Goal: Task Accomplishment & Management: Complete application form

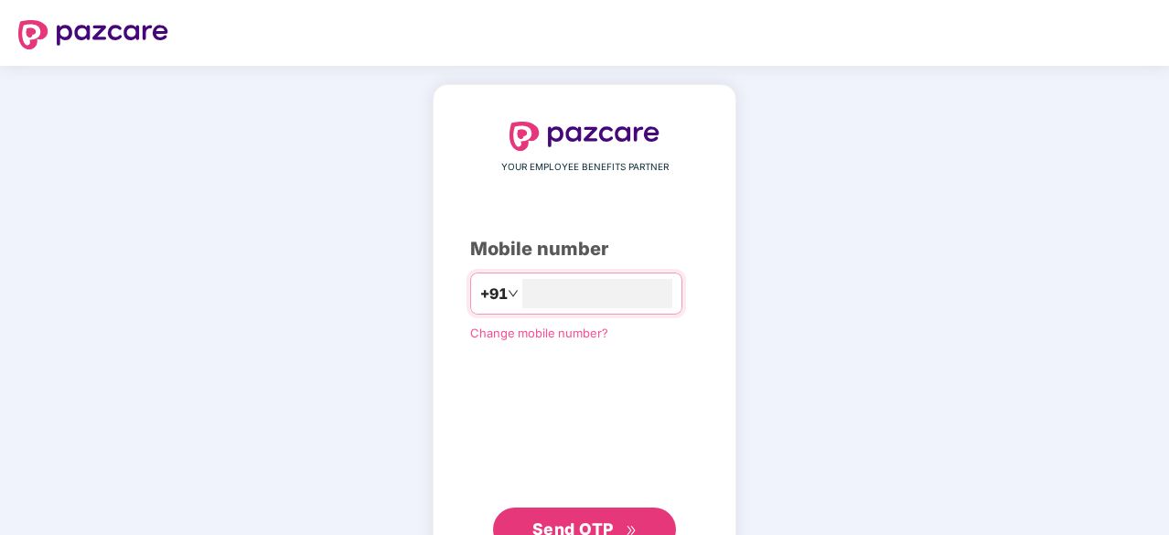
type input "**********"
click at [580, 511] on button "Send OTP" at bounding box center [584, 528] width 183 height 44
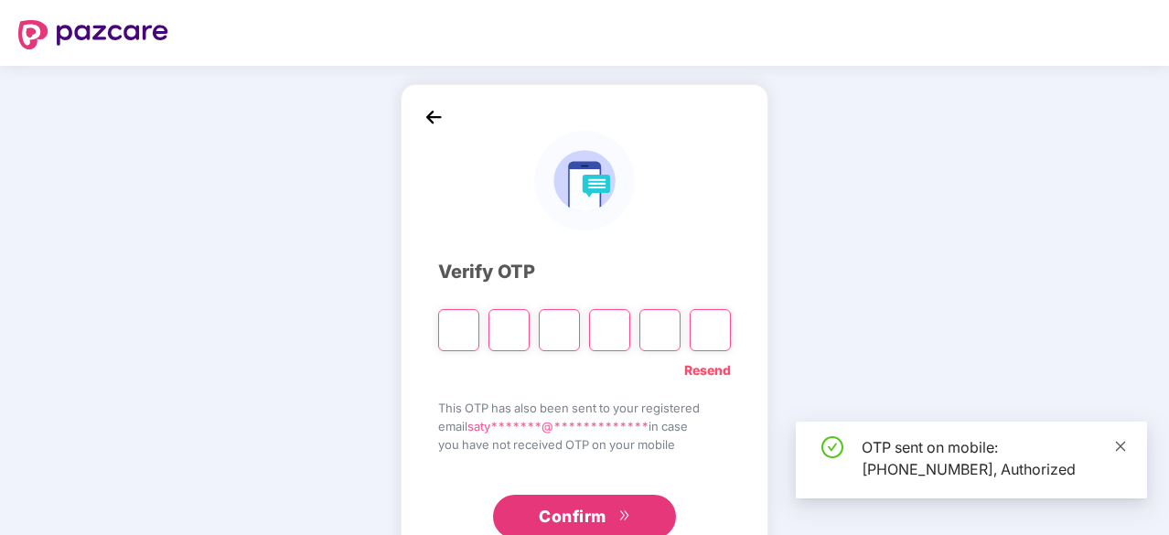
click at [1121, 445] on icon "close" at bounding box center [1121, 446] width 10 height 10
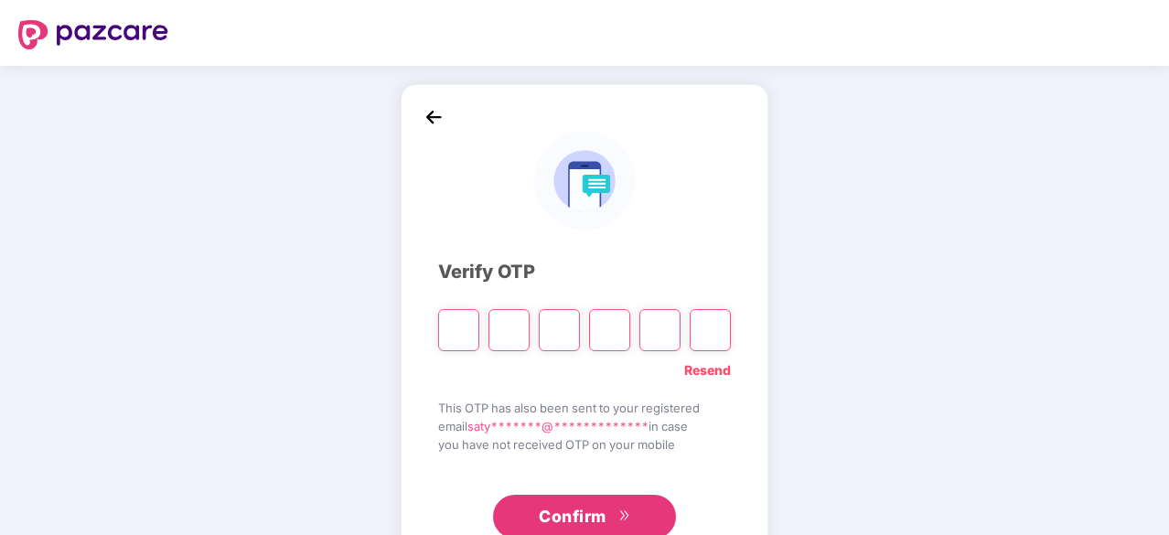
click at [458, 329] on input "Please enter verification code. Digit 1" at bounding box center [458, 330] width 41 height 42
type input "*"
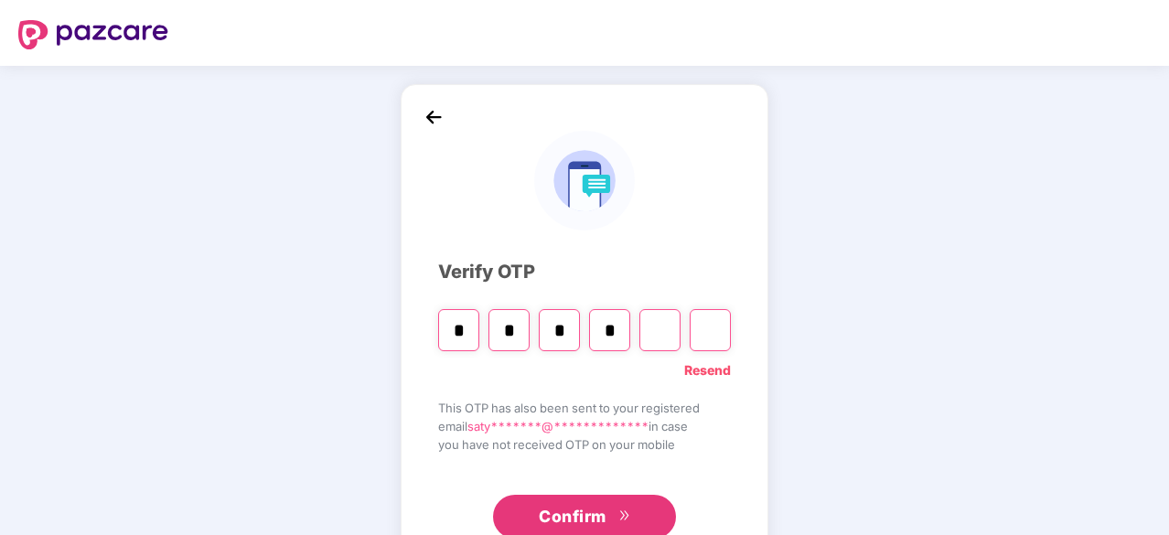
type input "*"
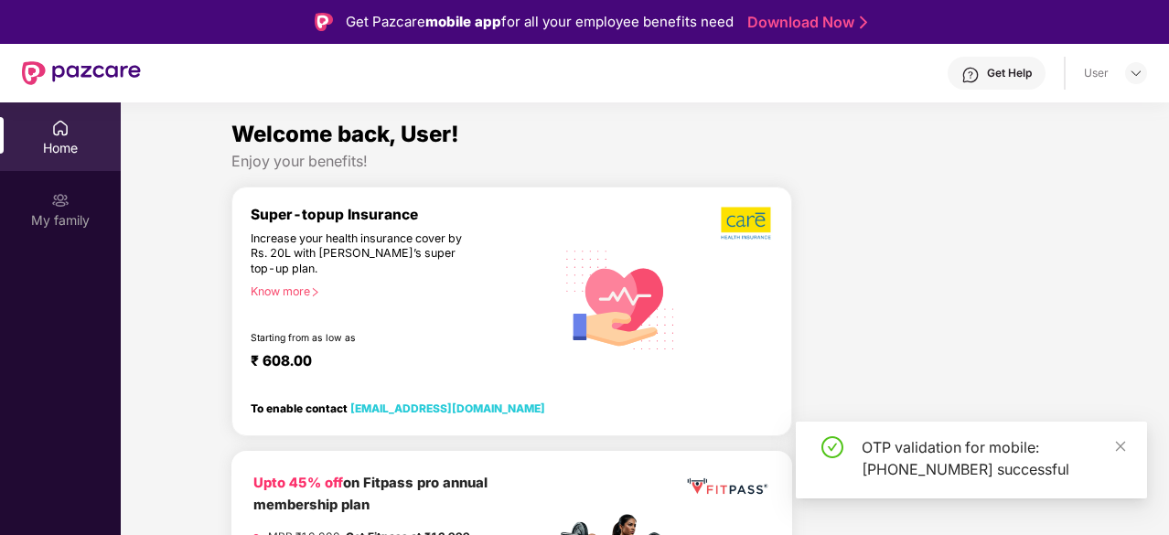
click at [1127, 446] on div "OTP validation for mobile: [PHONE_NUMBER] successful" at bounding box center [971, 460] width 351 height 77
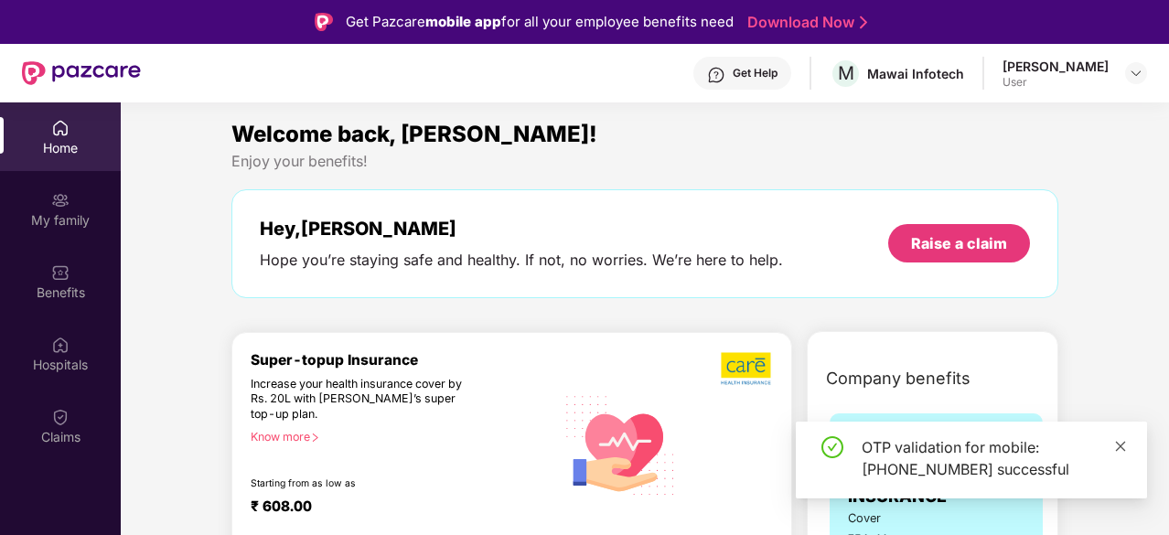
click at [1122, 446] on icon "close" at bounding box center [1120, 446] width 13 height 13
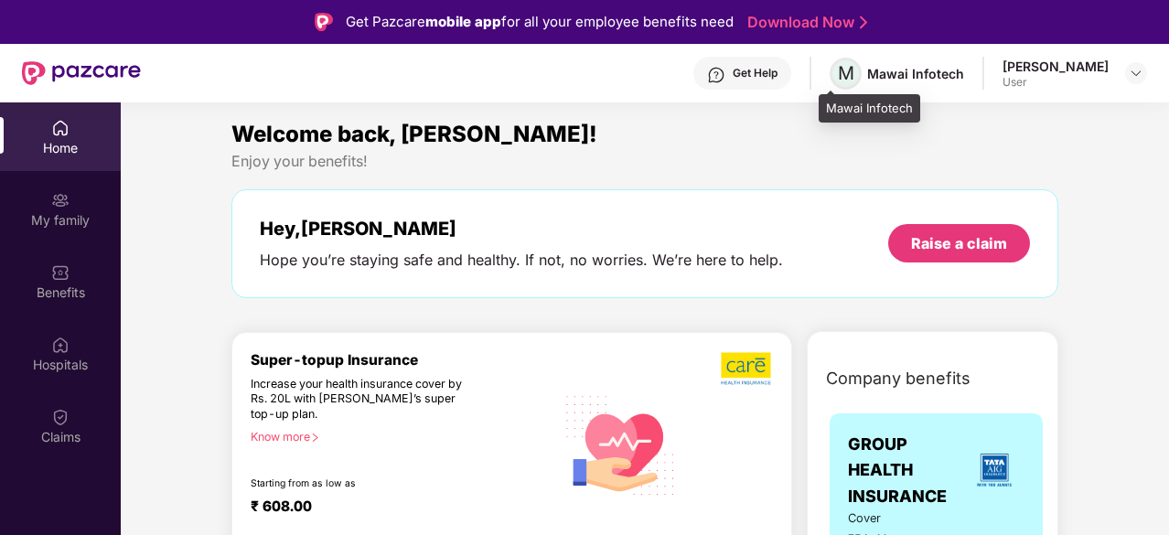
click at [838, 79] on span "M" at bounding box center [846, 73] width 16 height 22
click at [1132, 74] on img at bounding box center [1136, 73] width 15 height 15
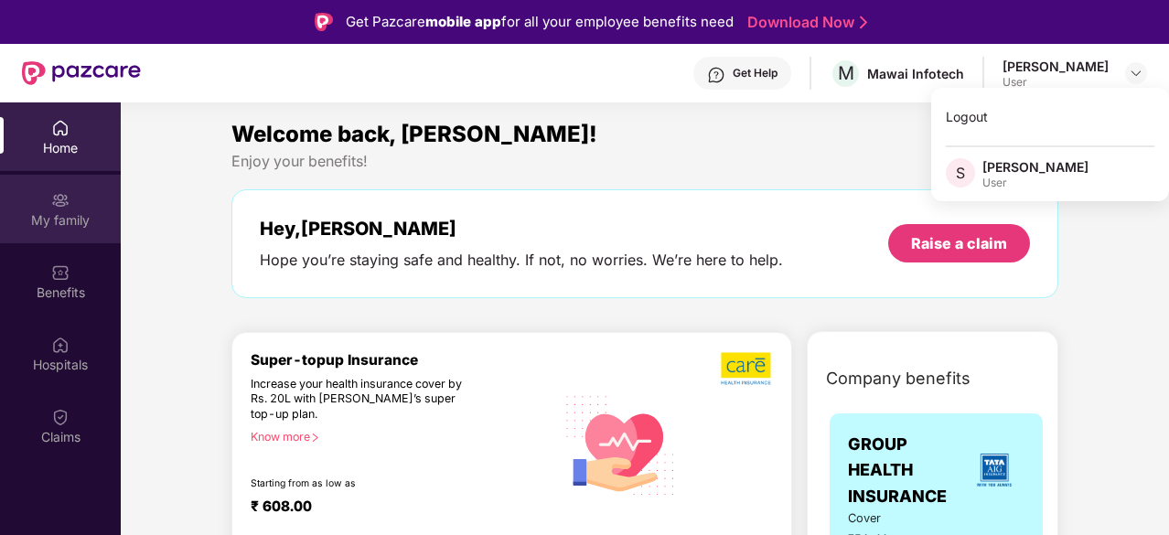
click at [43, 222] on div "My family" at bounding box center [60, 220] width 121 height 18
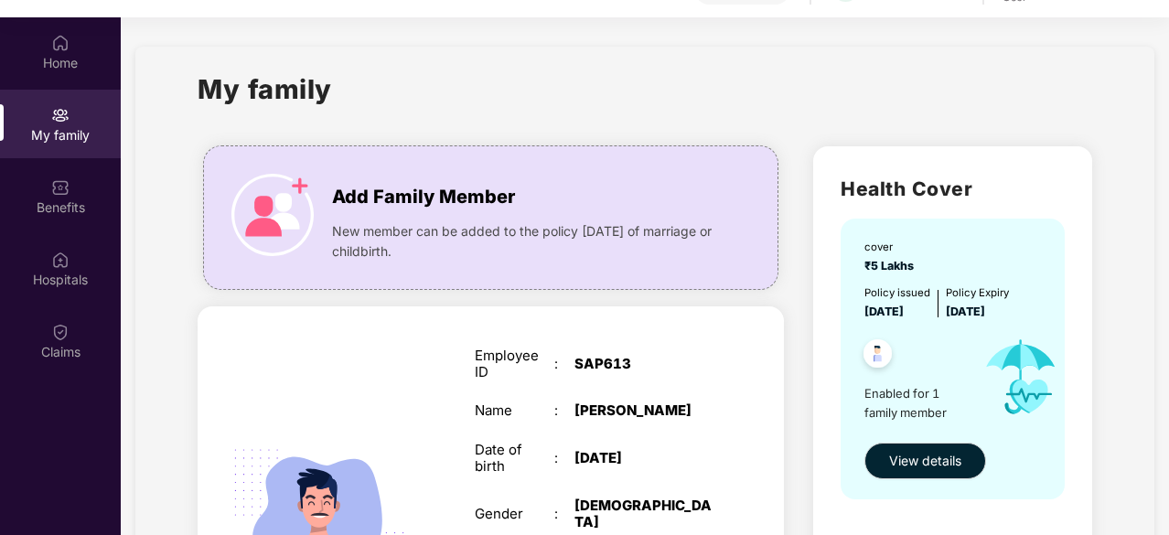
scroll to position [102, 0]
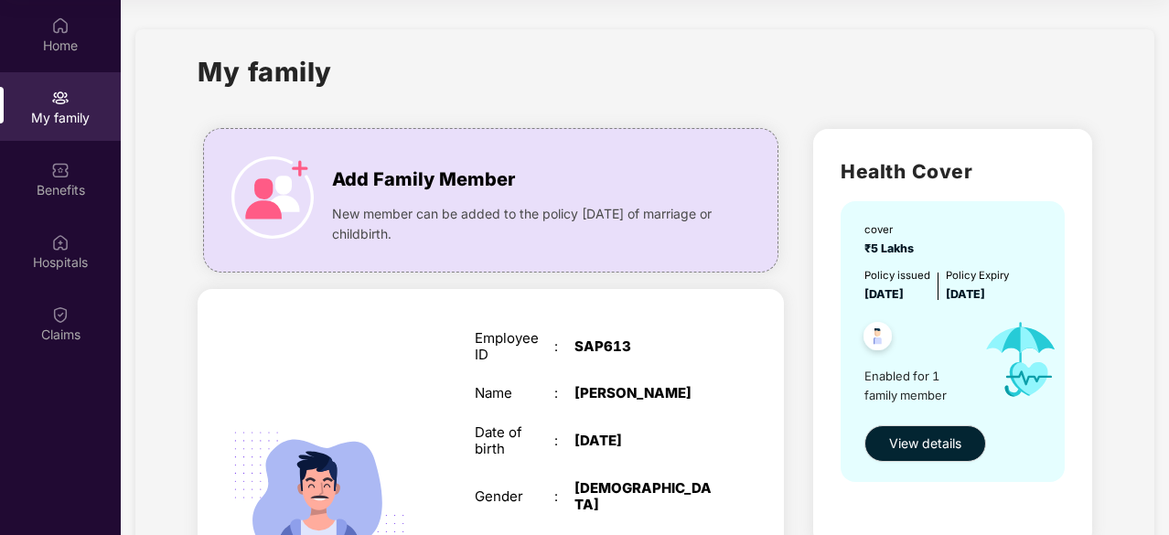
click at [893, 63] on div "My family" at bounding box center [645, 82] width 894 height 63
drag, startPoint x: 1165, startPoint y: 30, endPoint x: 1164, endPoint y: 216, distance: 185.7
click at [1164, 216] on section "My family Add Family Member New member can be added to the policy [DATE] of mar…" at bounding box center [645, 530] width 1049 height 1060
click at [801, 81] on div "My family" at bounding box center [645, 82] width 894 height 63
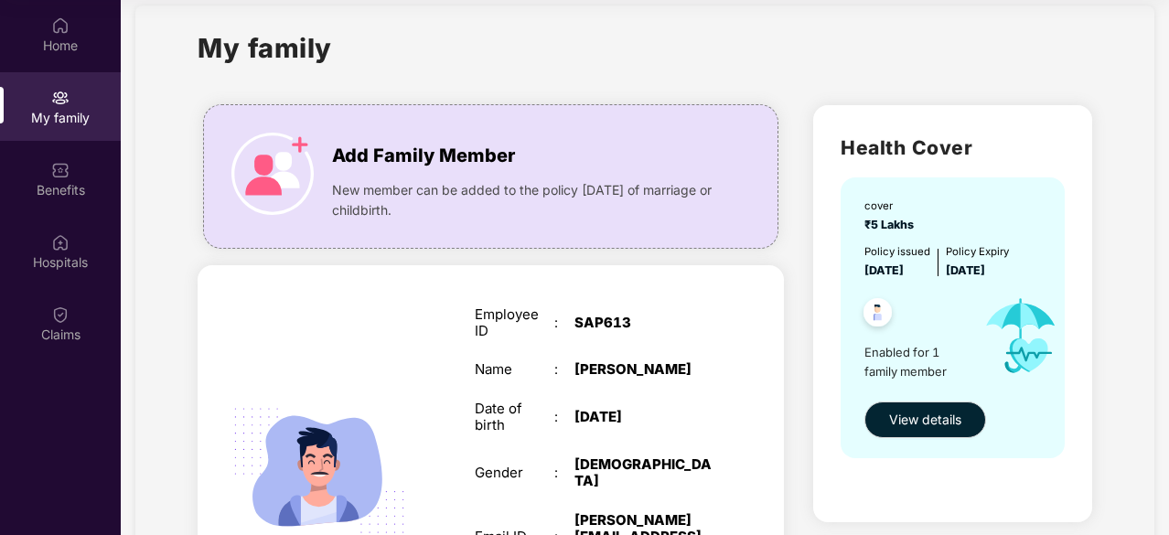
scroll to position [12, 0]
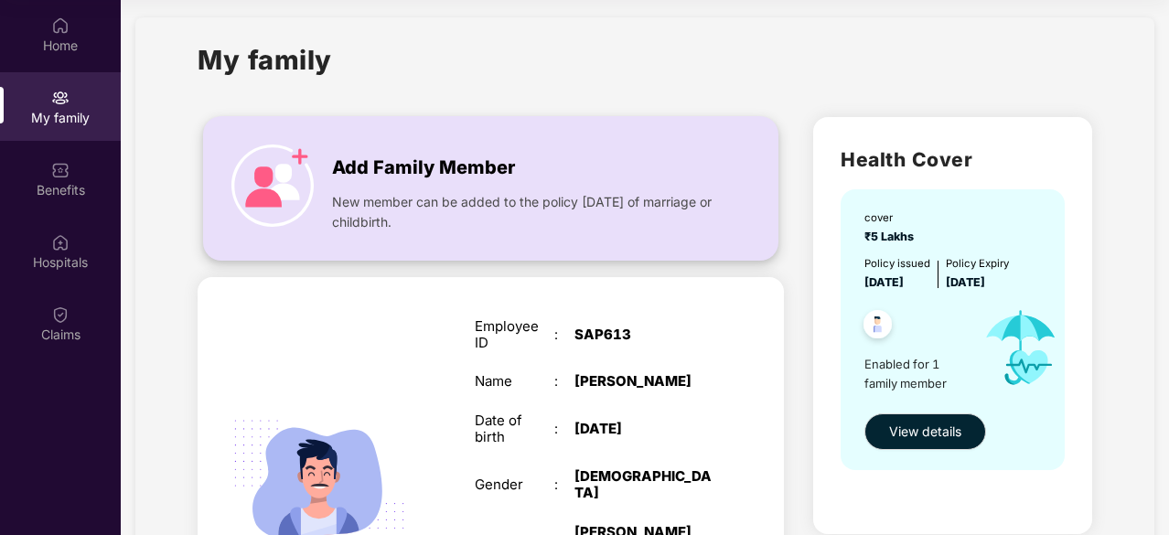
click at [269, 195] on img at bounding box center [272, 186] width 82 height 82
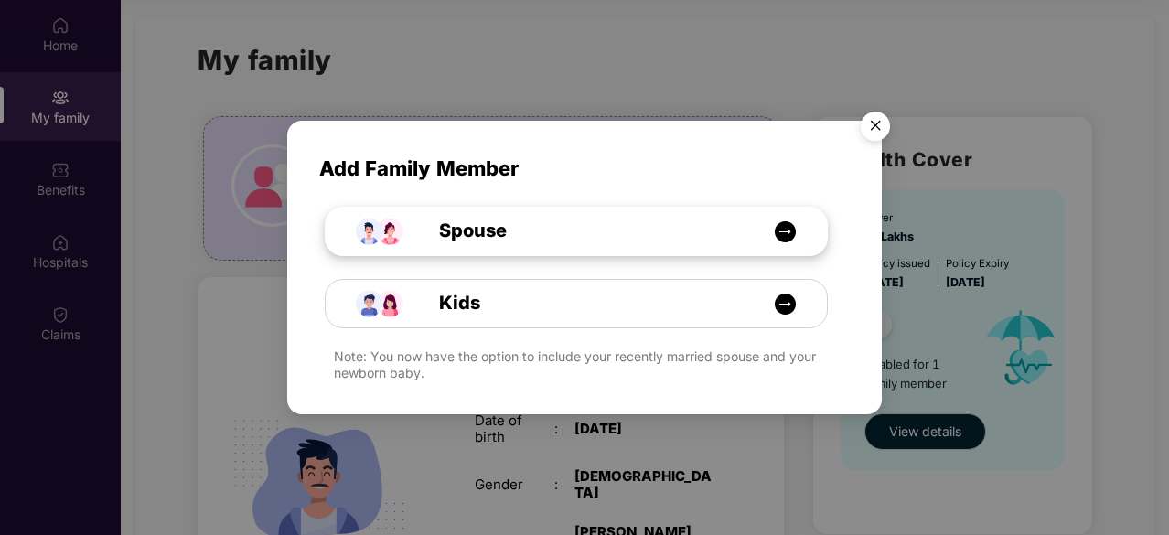
click at [547, 222] on div "Spouse" at bounding box center [576, 232] width 501 height 48
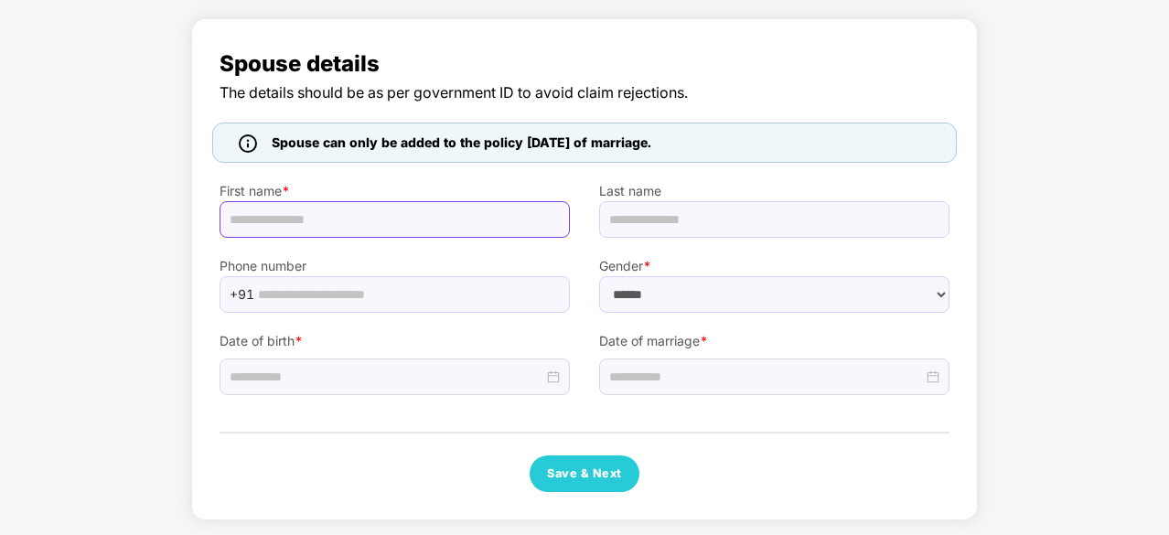
click at [393, 230] on input "text" at bounding box center [395, 219] width 350 height 37
type input "******"
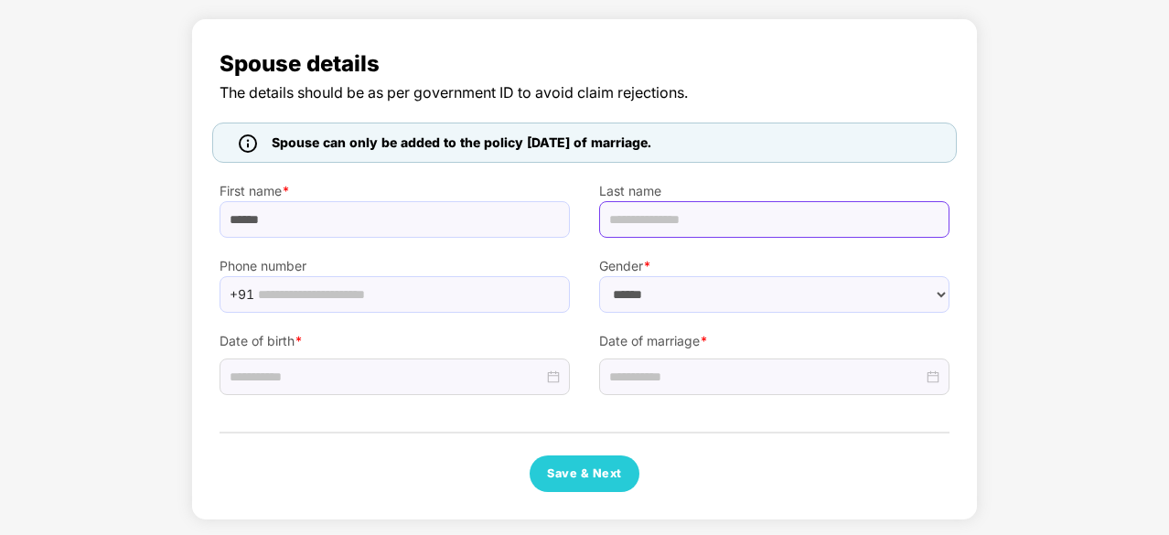
click at [653, 218] on input "text" at bounding box center [774, 219] width 350 height 37
type input "**********"
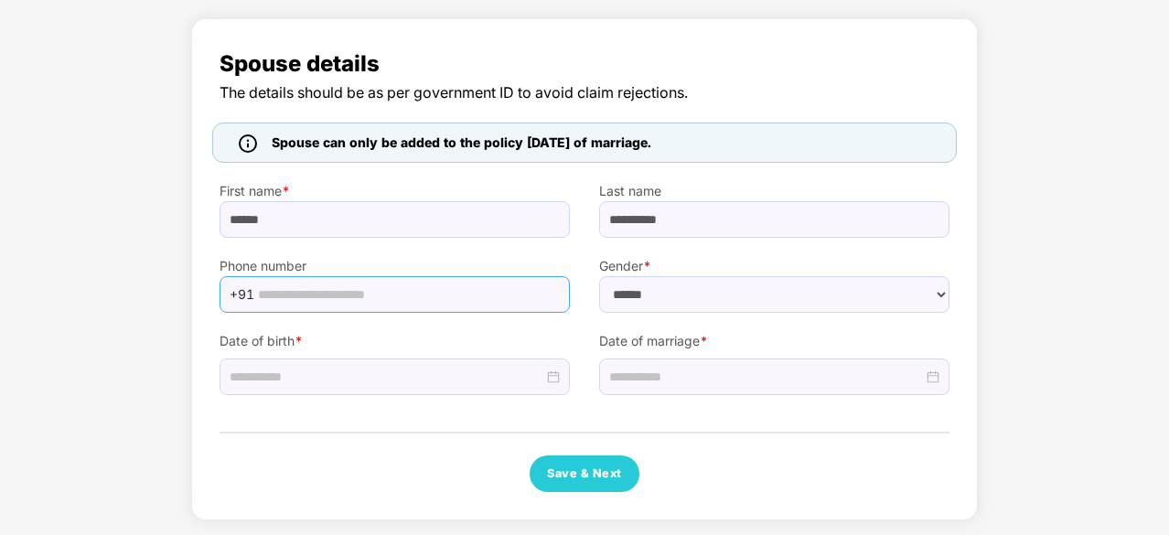
click at [405, 308] on span "+91" at bounding box center [395, 294] width 350 height 37
click at [393, 292] on input "text" at bounding box center [408, 294] width 301 height 27
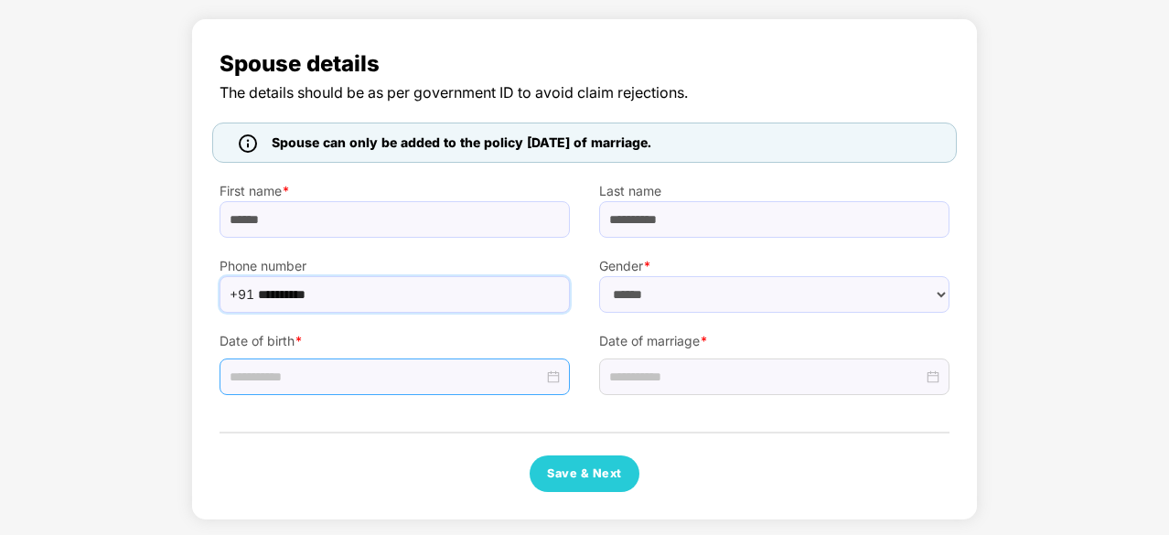
type input "**********"
click at [554, 372] on div at bounding box center [395, 377] width 330 height 20
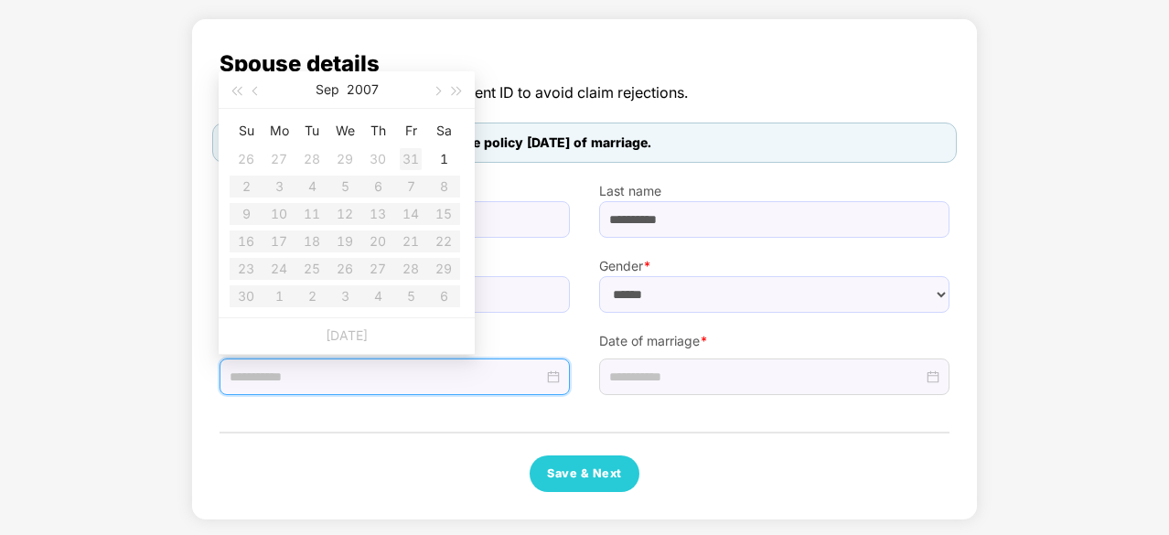
type input "**********"
click at [366, 89] on button "2007" at bounding box center [363, 89] width 32 height 37
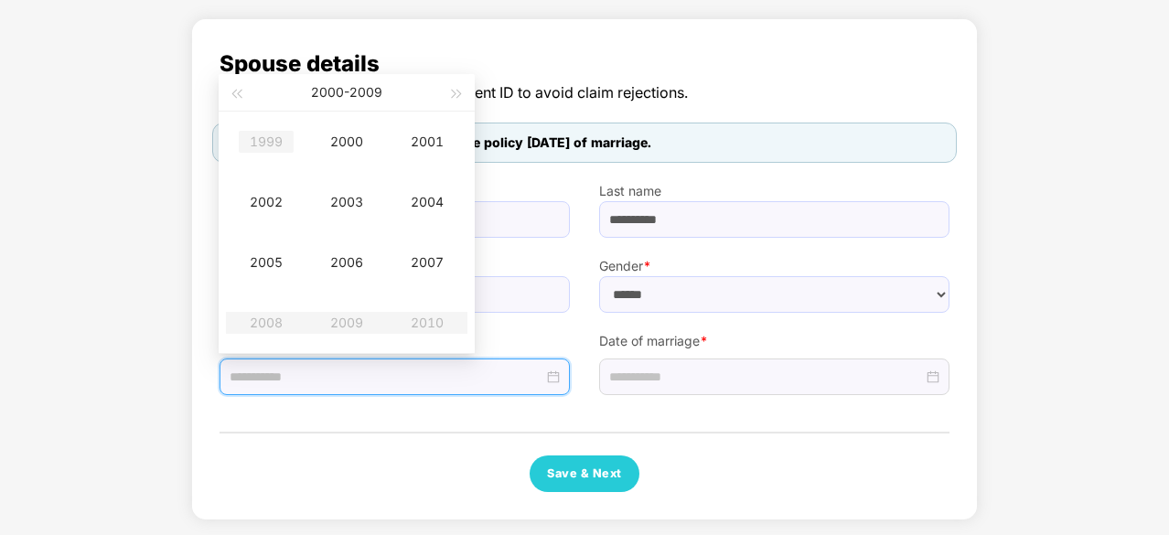
type input "**********"
click at [240, 96] on span "button" at bounding box center [235, 94] width 9 height 9
type input "**********"
click at [270, 323] on div "1998" at bounding box center [266, 323] width 55 height 22
click at [270, 323] on div "Oct" at bounding box center [266, 323] width 55 height 22
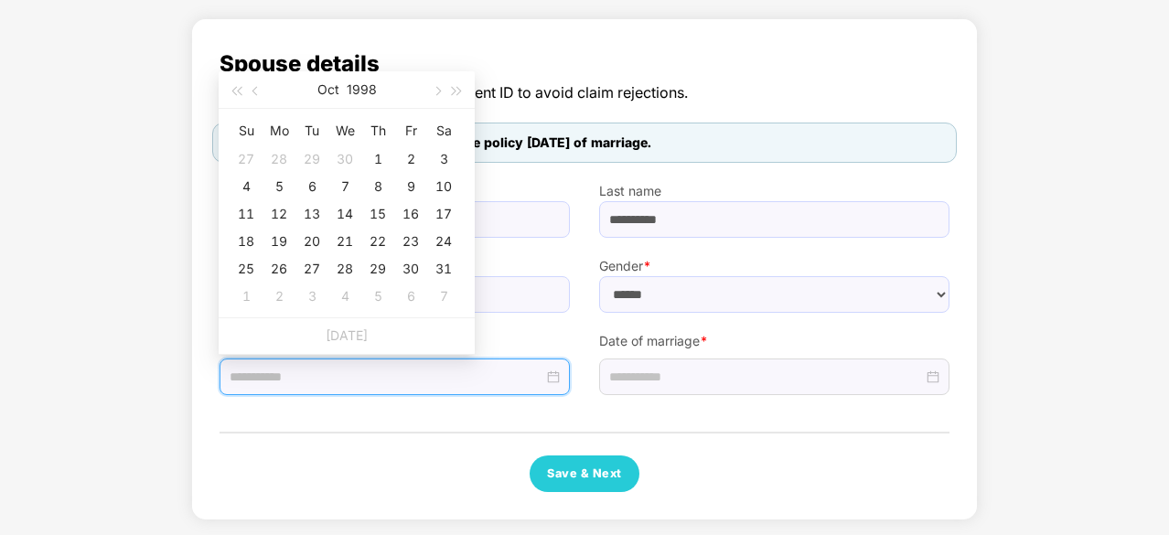
type input "**********"
click at [253, 91] on span "button" at bounding box center [257, 91] width 9 height 9
type input "**********"
click at [320, 240] on div "18" at bounding box center [312, 242] width 22 height 22
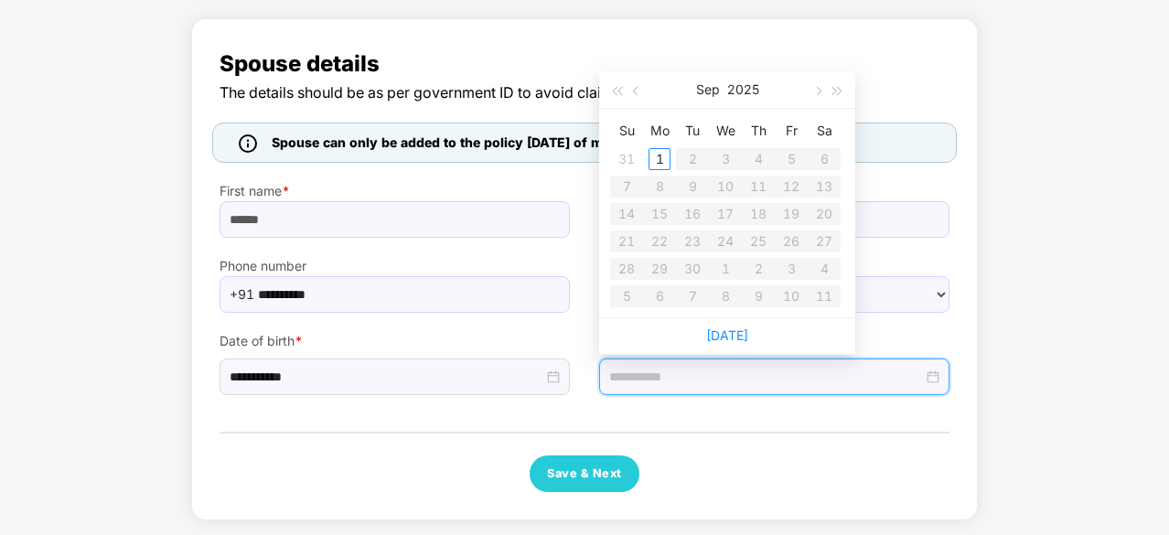
click at [678, 368] on input at bounding box center [766, 377] width 314 height 20
click at [743, 87] on button "2025" at bounding box center [743, 89] width 32 height 37
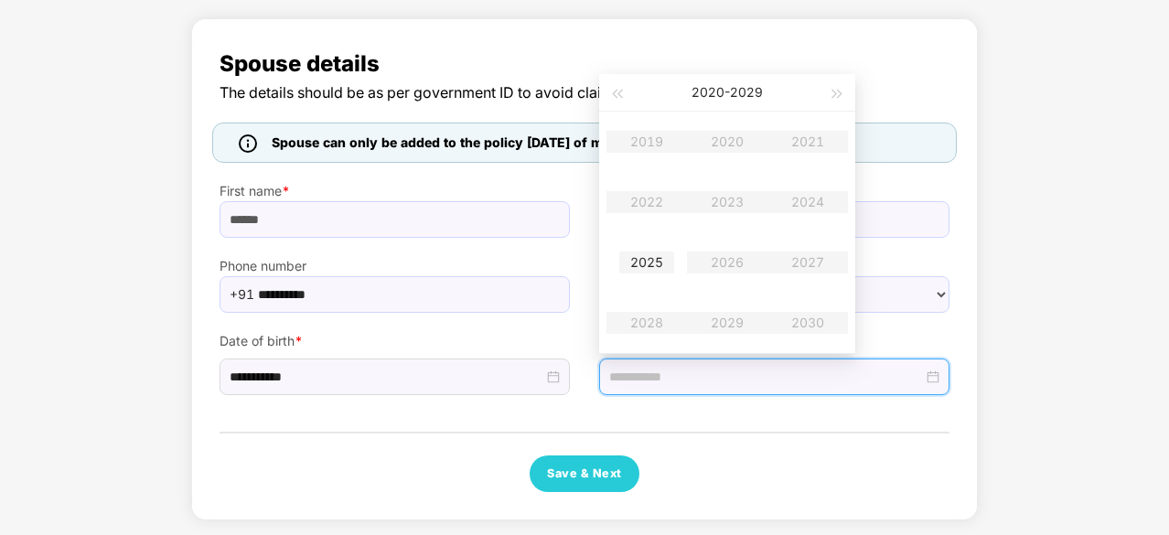
type input "**********"
click at [647, 258] on div "2025" at bounding box center [646, 263] width 55 height 22
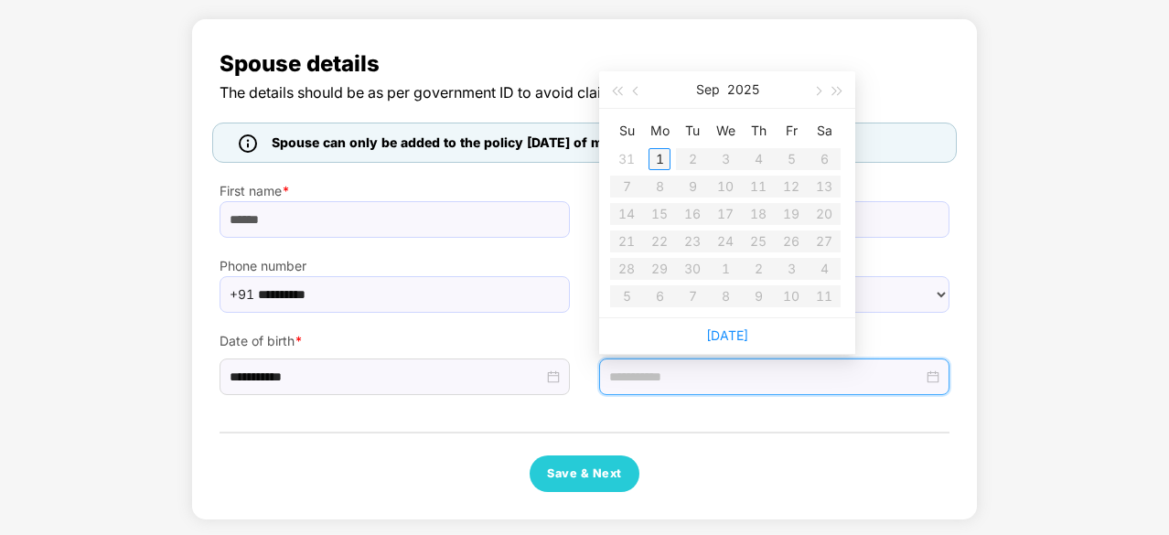
type input "**********"
click at [618, 94] on button "button" at bounding box center [617, 89] width 20 height 37
click at [836, 89] on span "button" at bounding box center [838, 91] width 9 height 9
click at [818, 88] on span "button" at bounding box center [816, 91] width 9 height 9
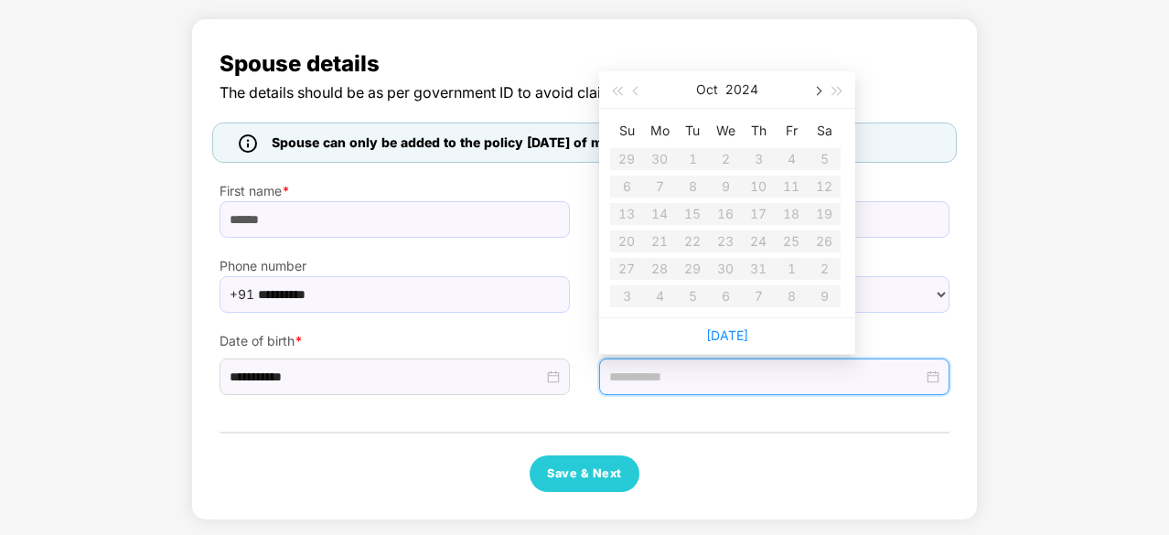
click at [818, 88] on span "button" at bounding box center [816, 91] width 9 height 9
click at [794, 242] on table "Su Mo Tu We Th Fr Sa 27 28 29 30 31 1 2 3 4 5 6 7 8 9 10 11 12 13 14 15 16 17 1…" at bounding box center [725, 213] width 231 height 194
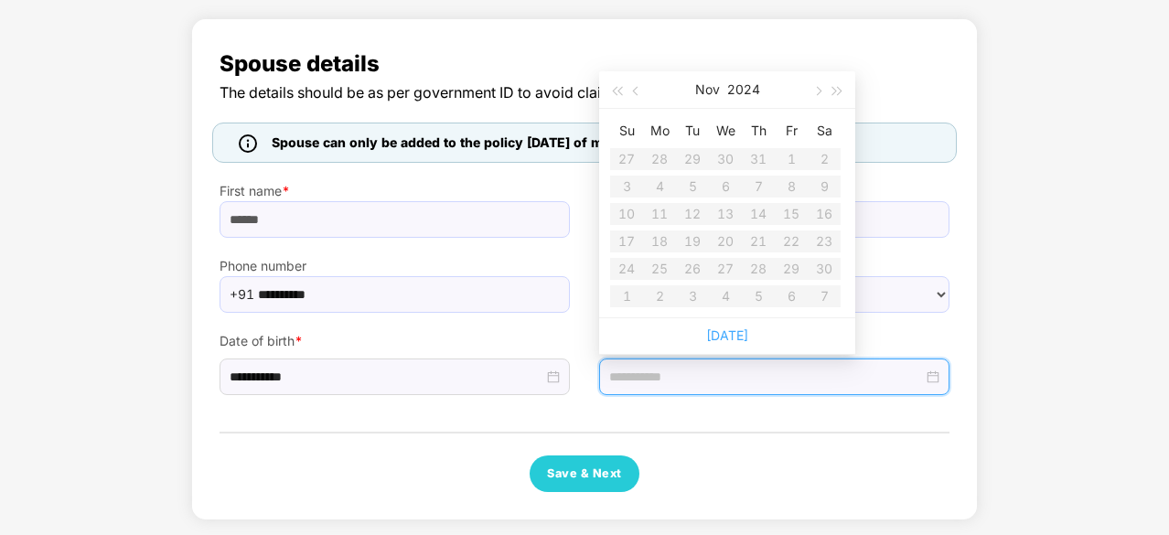
drag, startPoint x: 794, startPoint y: 242, endPoint x: 731, endPoint y: 334, distance: 111.2
click at [731, 334] on div "[DATE] Su Mo Tu We Th Fr Sa 27 28 29 30 31 1 2 3 4 5 6 7 8 9 10 11 12 13 14 15 …" at bounding box center [727, 213] width 256 height 284
click at [731, 334] on link "[DATE]" at bounding box center [727, 336] width 42 height 16
type input "**********"
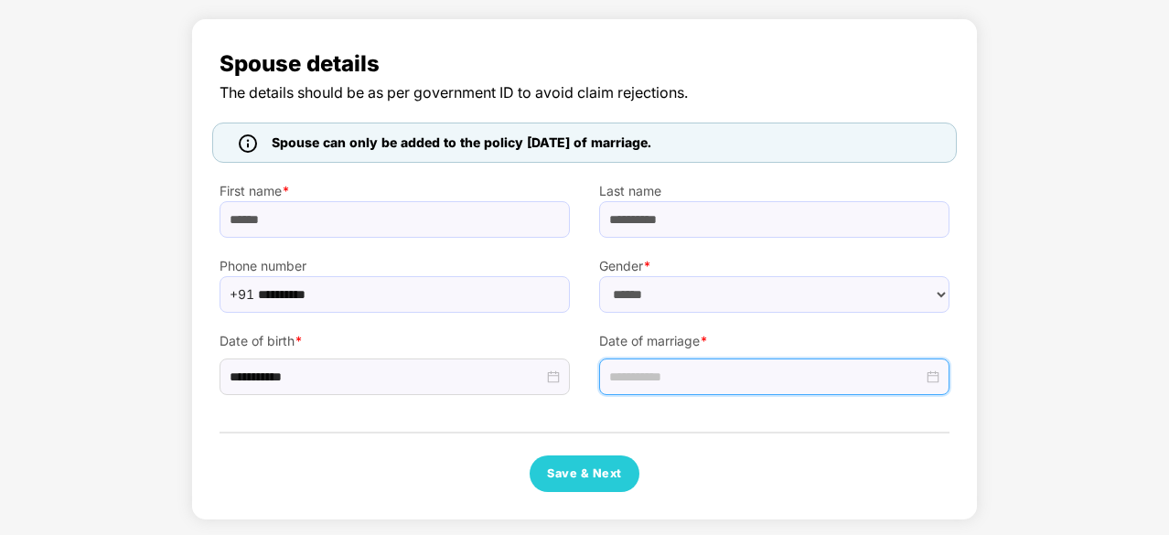
click at [686, 372] on input at bounding box center [766, 377] width 314 height 20
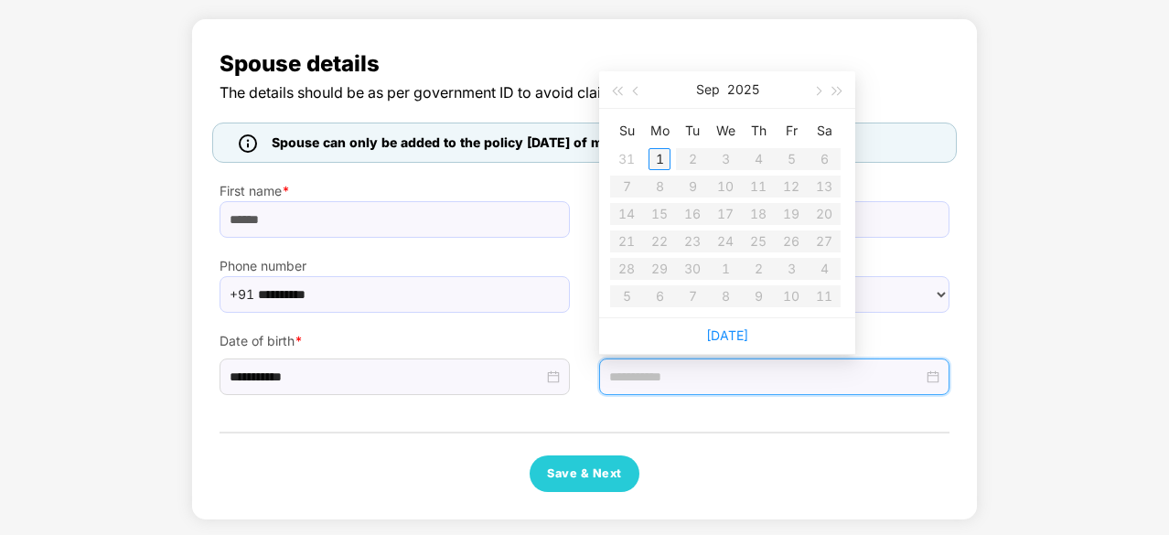
type input "**********"
click at [640, 96] on button "button" at bounding box center [637, 89] width 20 height 37
click at [636, 94] on span "button" at bounding box center [637, 91] width 9 height 9
click at [811, 85] on button "button" at bounding box center [817, 89] width 20 height 37
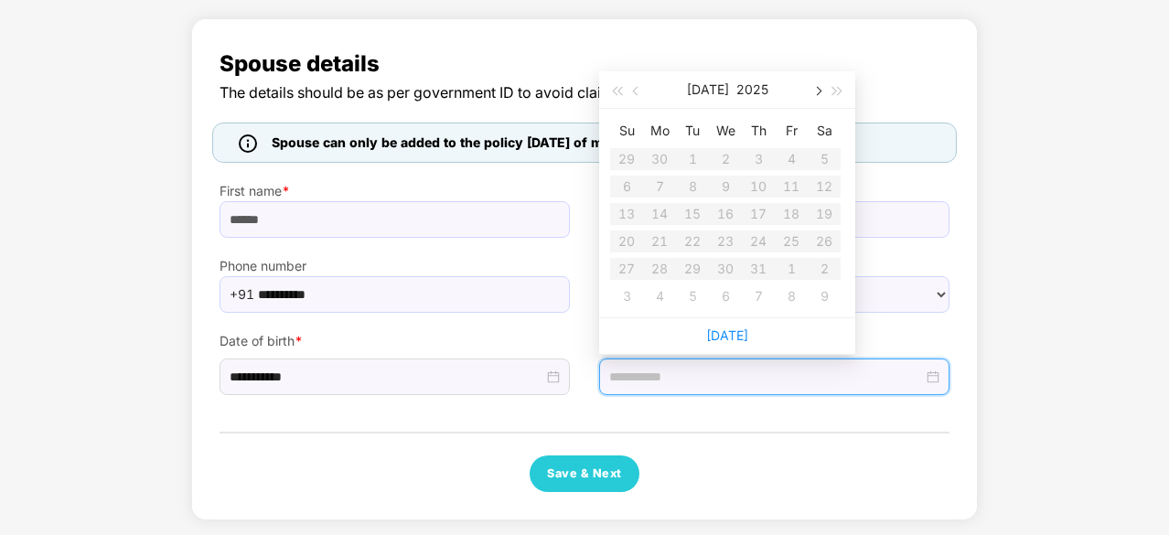
click at [811, 85] on button "button" at bounding box center [817, 89] width 20 height 37
type input "**********"
click at [619, 178] on div "3" at bounding box center [627, 187] width 22 height 22
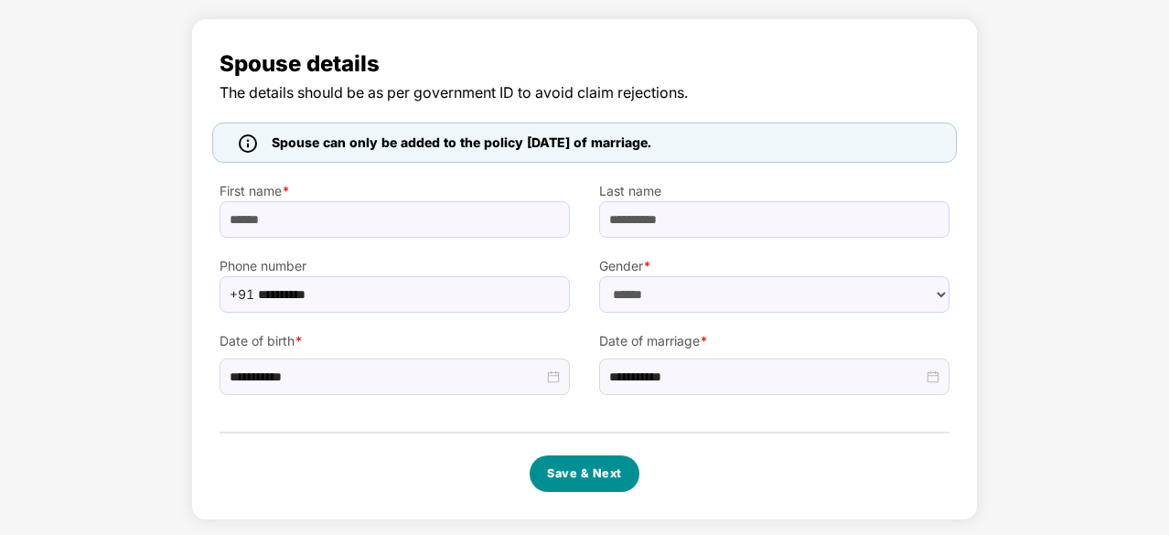
click at [547, 476] on button "Save & Next" at bounding box center [585, 474] width 110 height 37
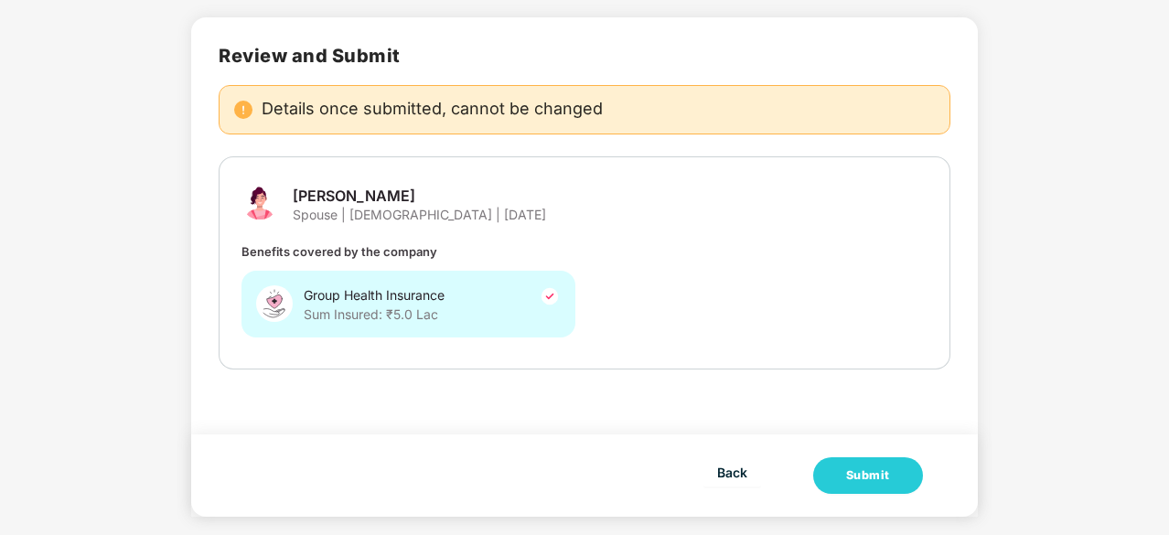
scroll to position [0, 0]
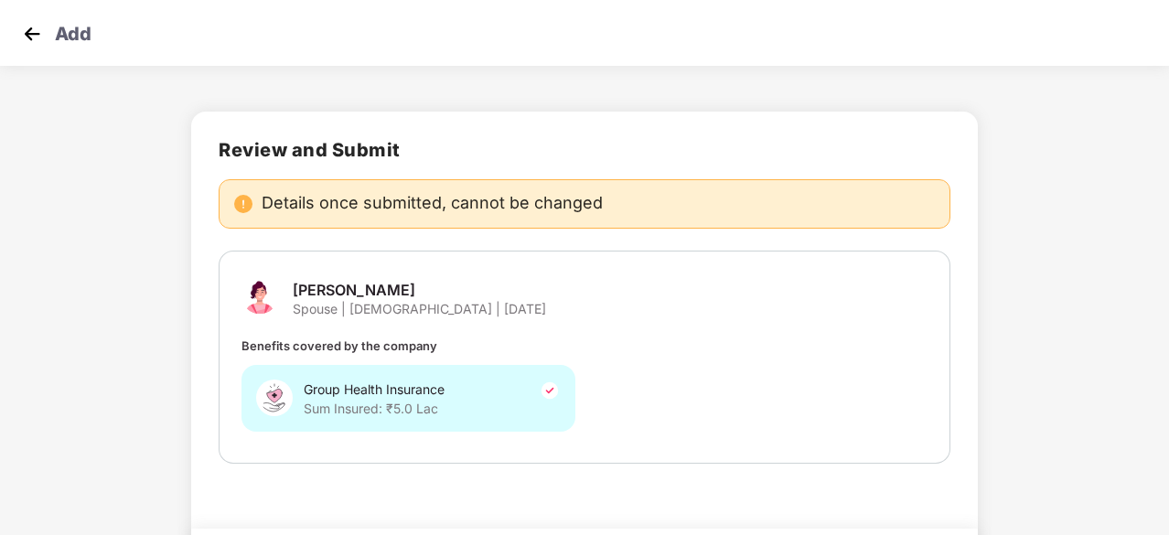
click at [27, 28] on img at bounding box center [31, 33] width 27 height 27
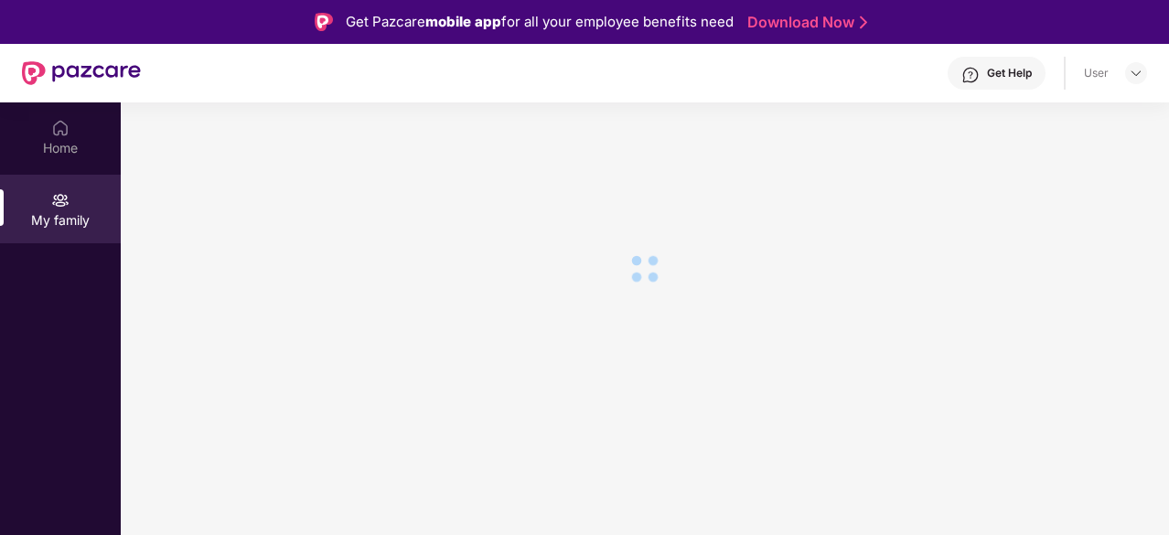
scroll to position [102, 0]
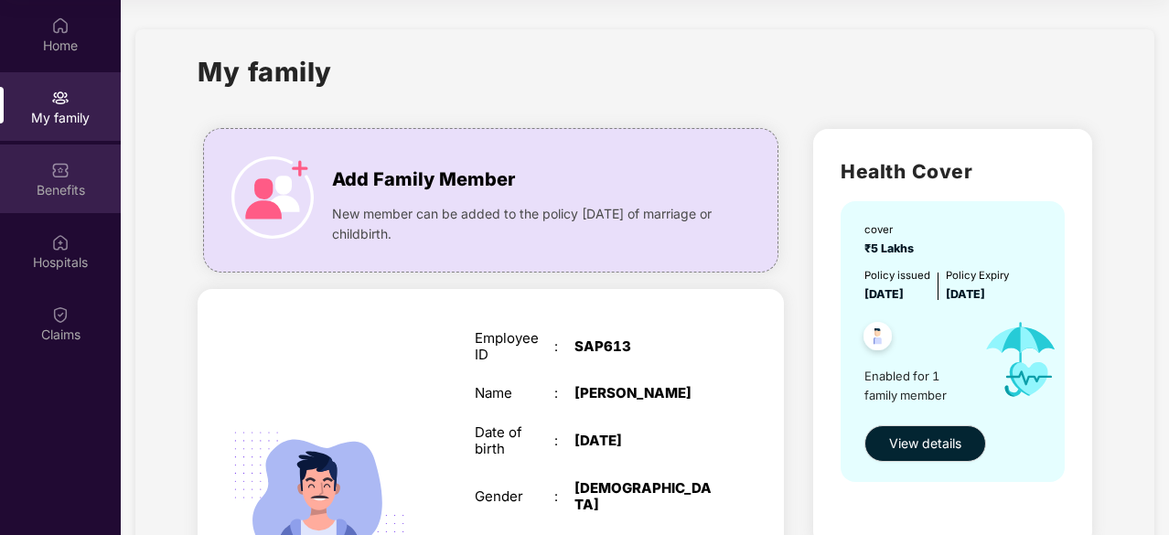
click at [54, 167] on img at bounding box center [60, 170] width 18 height 18
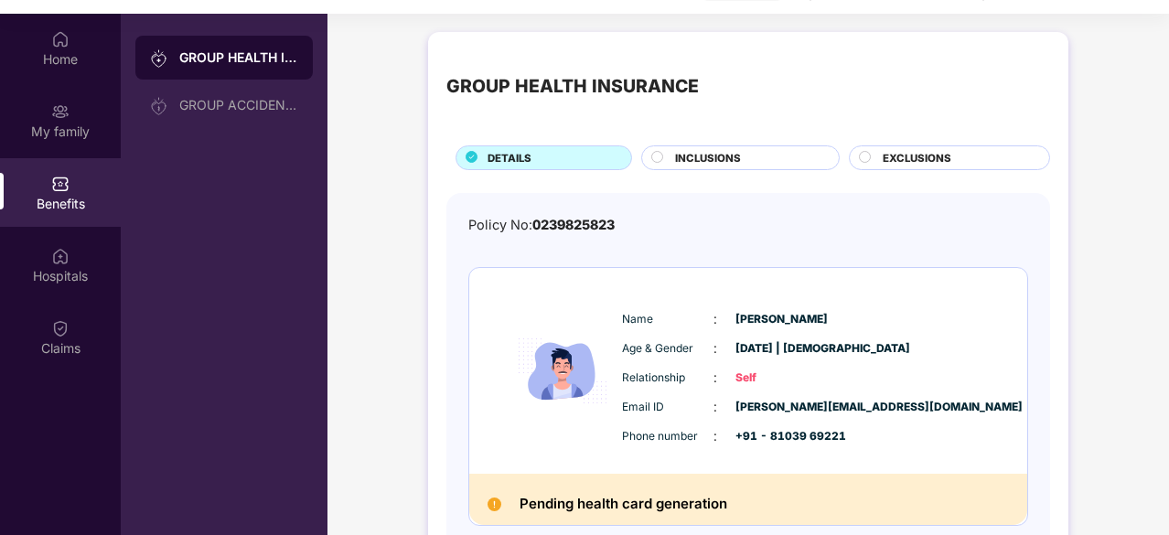
scroll to position [90, 0]
click at [749, 157] on div "INCLUSIONS" at bounding box center [748, 158] width 164 height 19
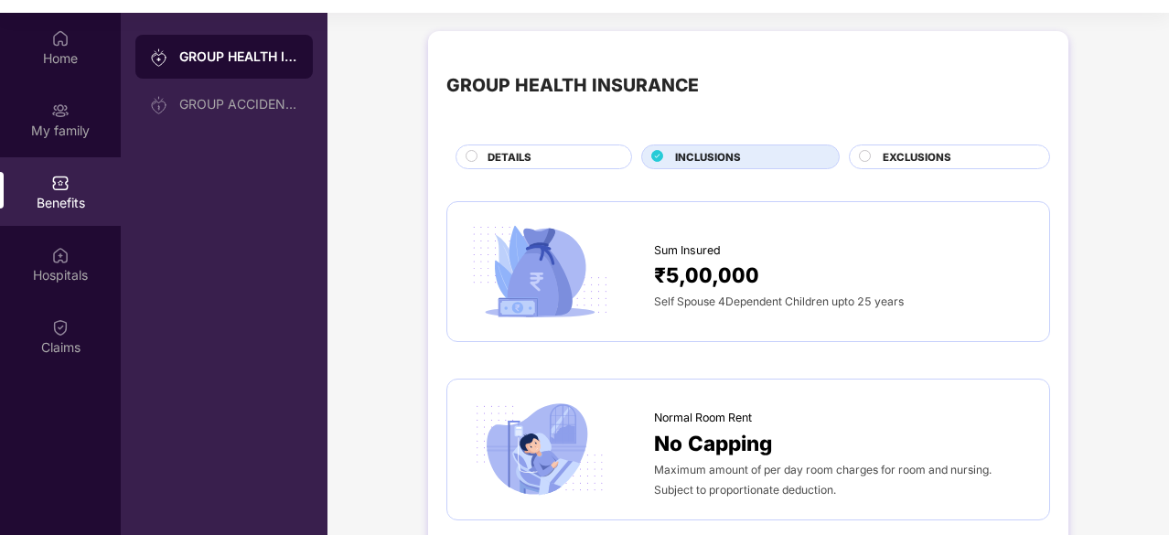
click at [910, 153] on span "EXCLUSIONS" at bounding box center [917, 157] width 69 height 16
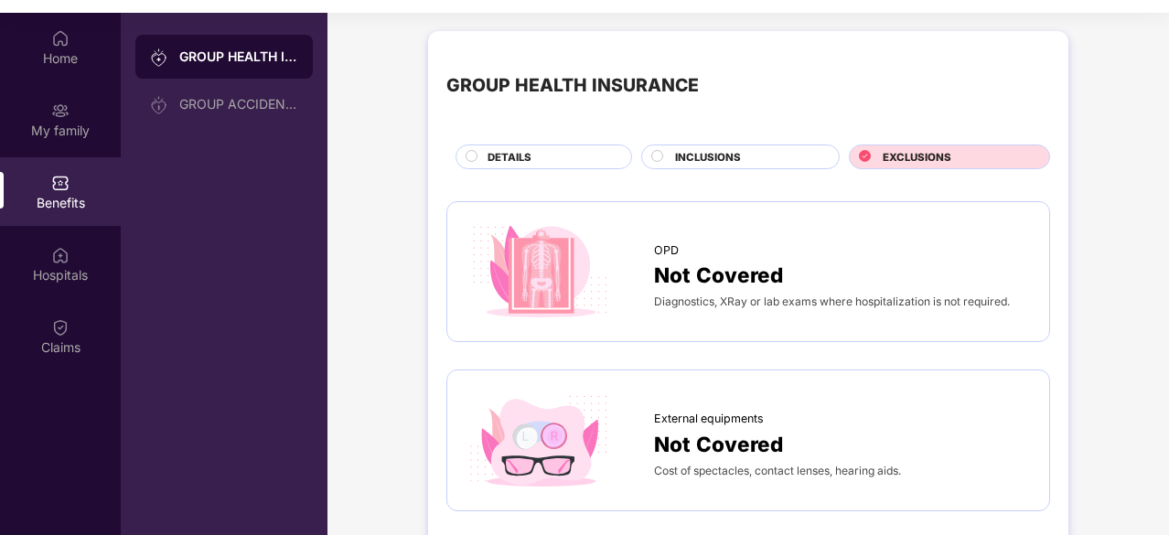
click at [761, 152] on div "INCLUSIONS" at bounding box center [748, 158] width 164 height 19
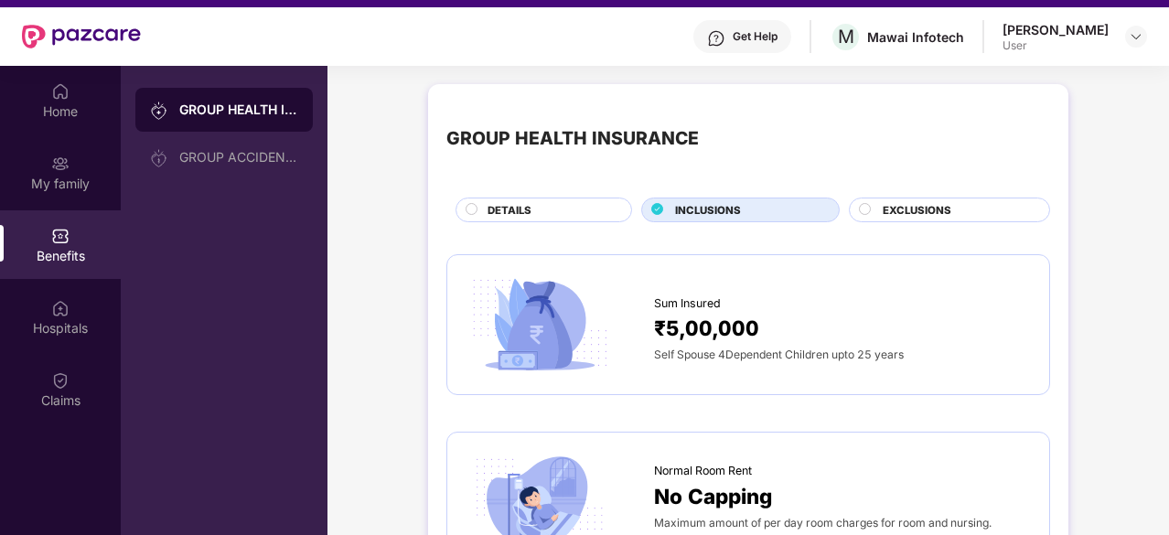
scroll to position [102, 0]
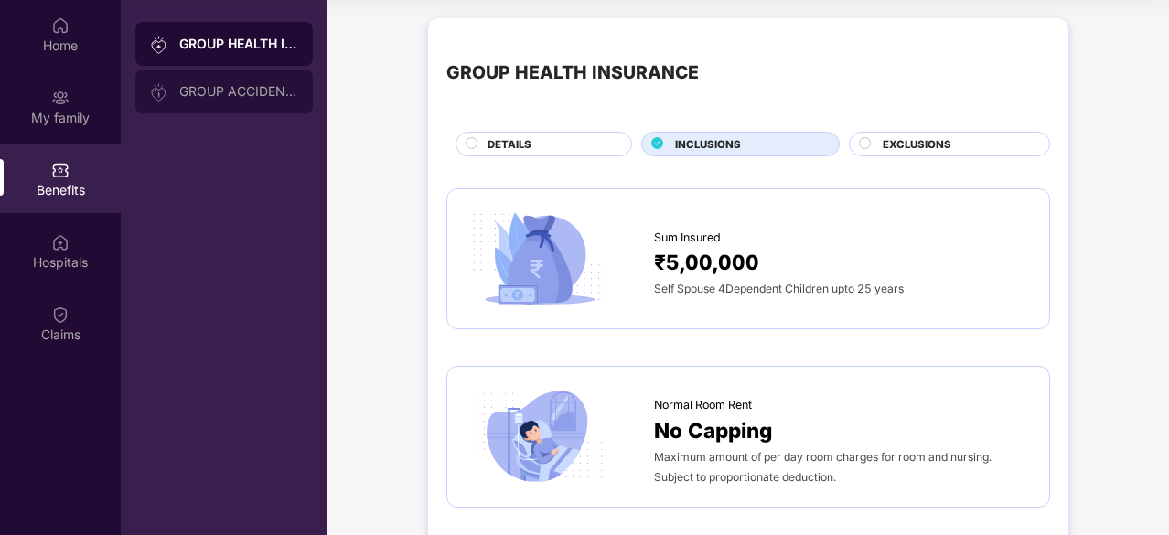
click at [237, 101] on div "GROUP ACCIDENTAL INSURANCE" at bounding box center [223, 92] width 177 height 44
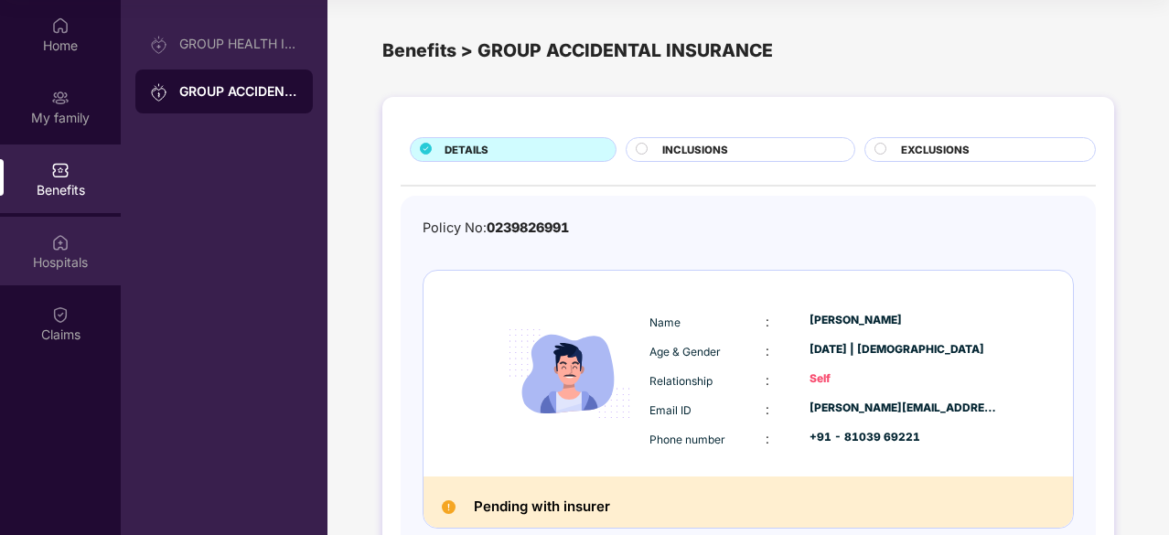
click at [59, 257] on div "Hospitals" at bounding box center [60, 262] width 121 height 18
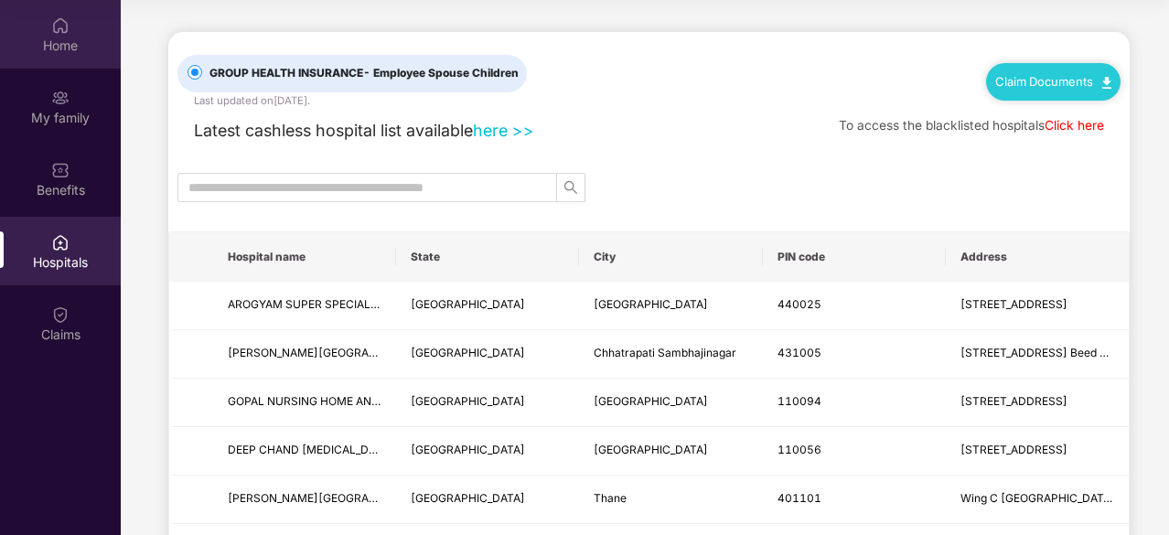
click at [68, 38] on div "Home" at bounding box center [60, 46] width 121 height 18
